Goal: Find specific page/section: Find specific page/section

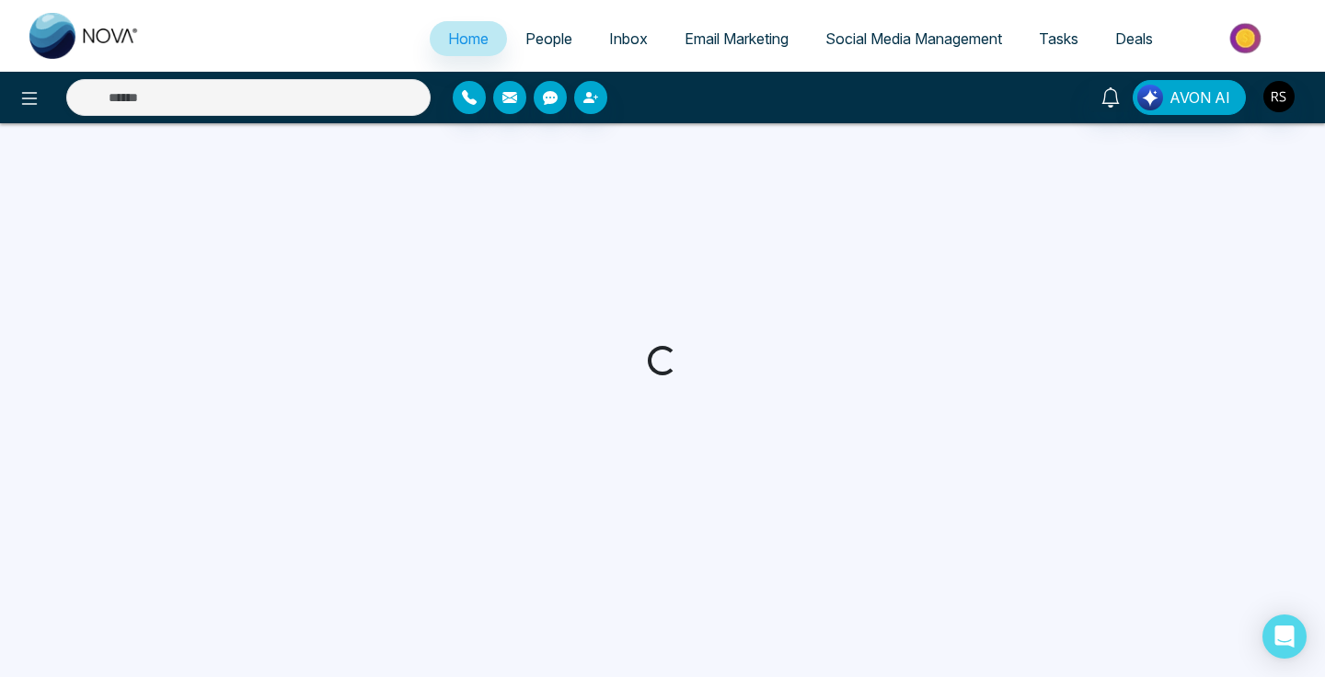
select select "*"
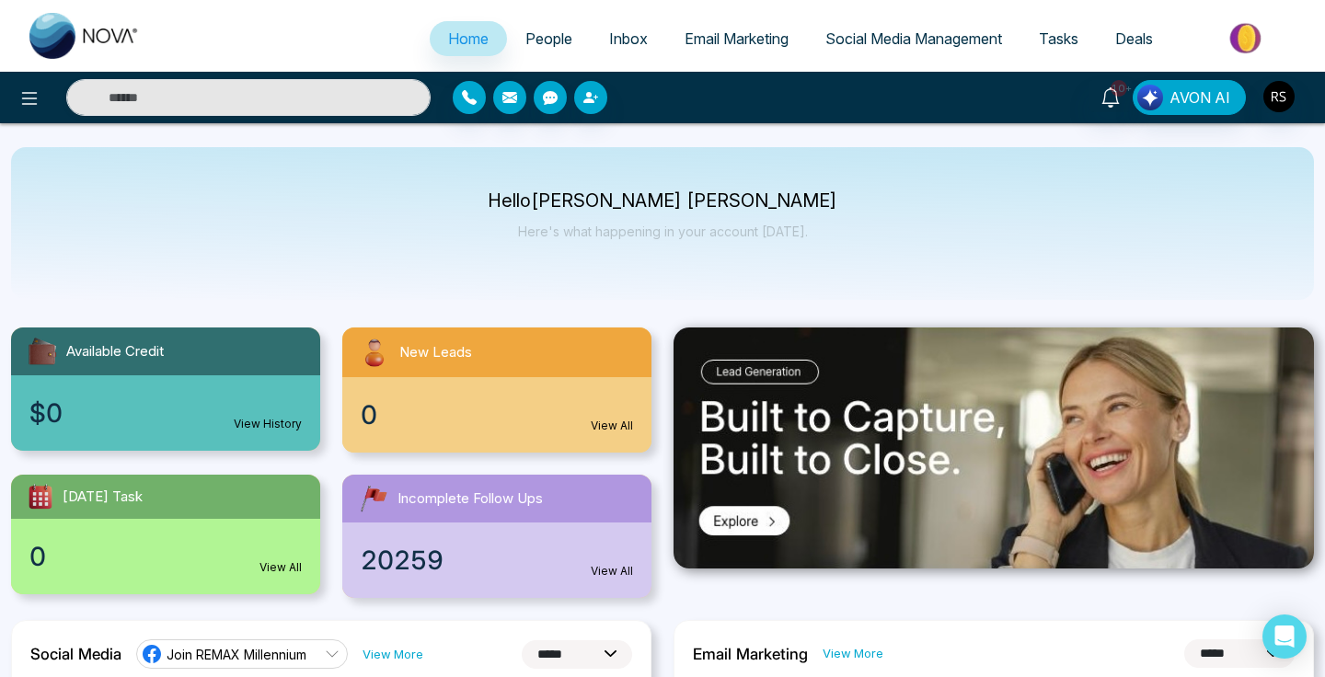
click at [1245, 45] on img at bounding box center [1247, 37] width 133 height 41
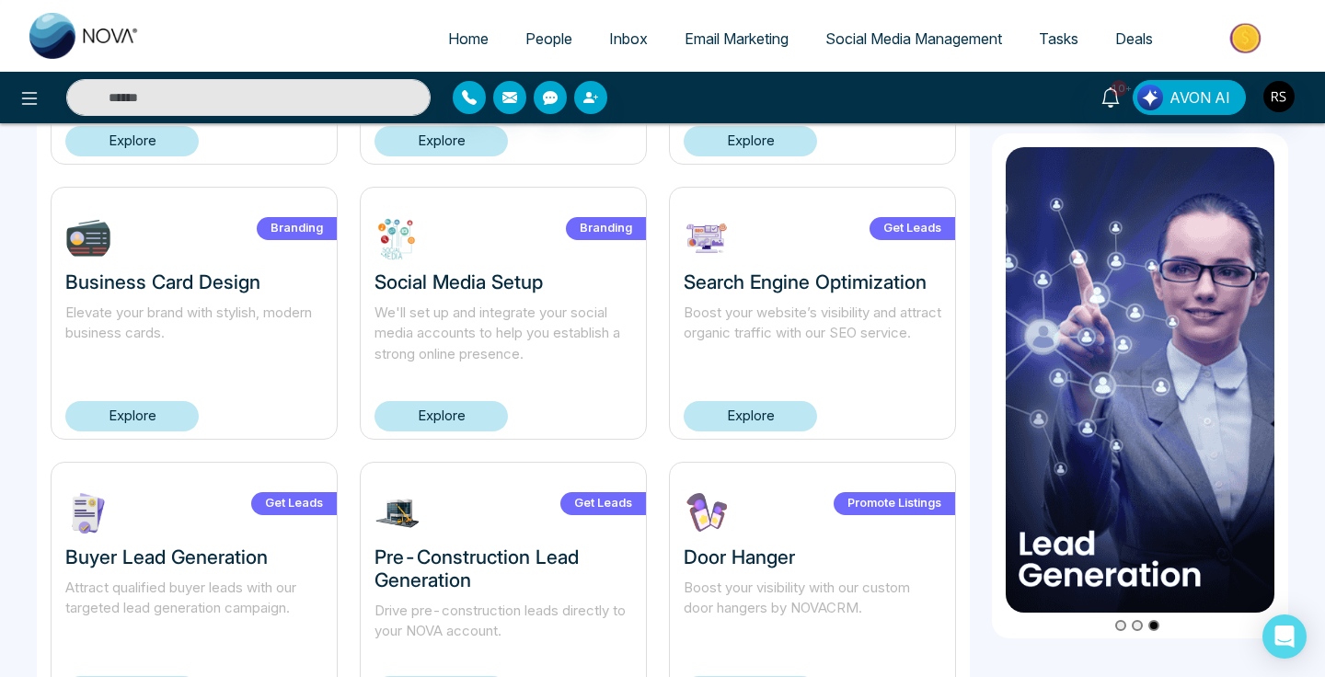
scroll to position [731, 0]
